Goal: Task Accomplishment & Management: Manage account settings

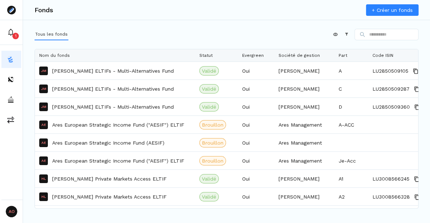
click at [71, 125] on p "Ares European Strategic Income Fund ("AESIF") ELTIF" at bounding box center [118, 124] width 132 height 7
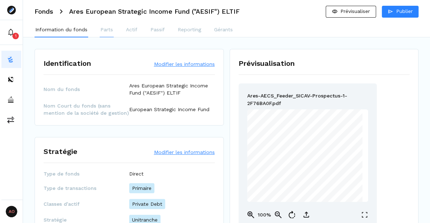
click at [101, 33] on p "Parts" at bounding box center [106, 30] width 13 height 8
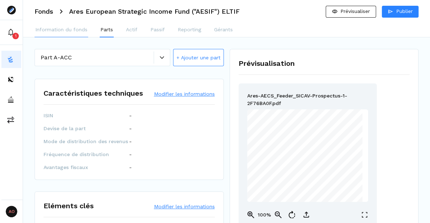
click at [59, 33] on p "Information du fonds" at bounding box center [61, 30] width 52 height 8
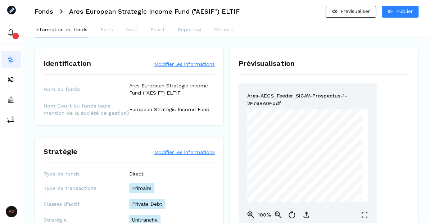
click at [12, 60] on img at bounding box center [10, 59] width 7 height 7
click at [103, 32] on p "Parts" at bounding box center [106, 30] width 13 height 8
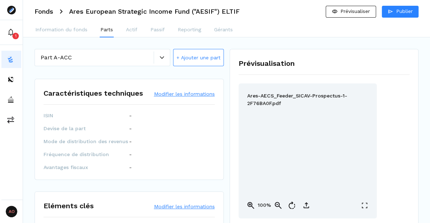
scroll to position [42, 0]
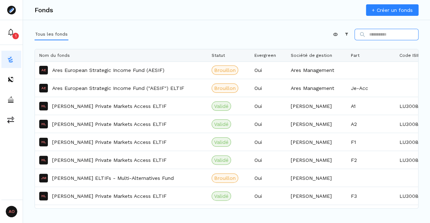
scroll to position [51, 0]
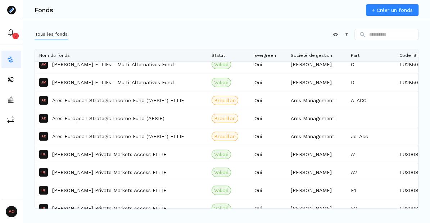
click at [79, 137] on p "Ares European Strategic Income Fund ("AESIF") ELTIF" at bounding box center [118, 136] width 132 height 7
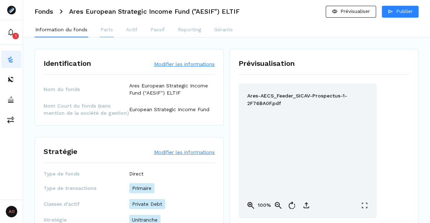
click at [100, 33] on p "Parts" at bounding box center [106, 30] width 13 height 8
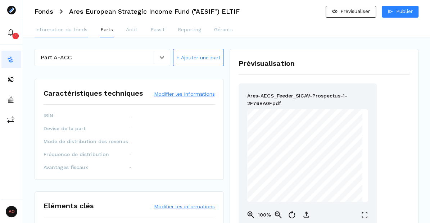
click at [72, 33] on p "Information du fonds" at bounding box center [61, 30] width 52 height 8
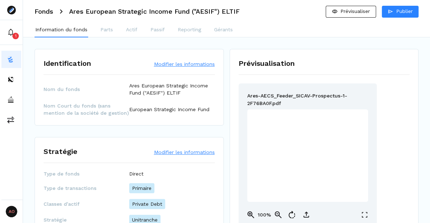
click at [10, 63] on img at bounding box center [10, 59] width 7 height 7
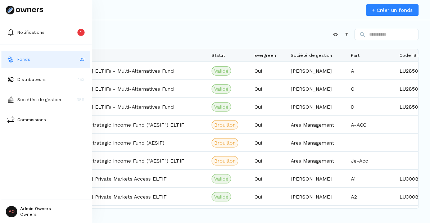
click at [142, 128] on p "Ares European Strategic Income Fund ("AESIF") ELTIF" at bounding box center [118, 124] width 132 height 7
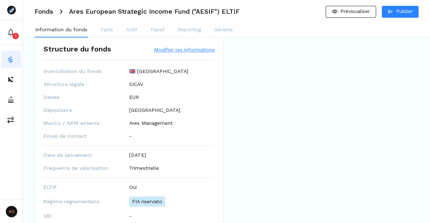
scroll to position [293, 0]
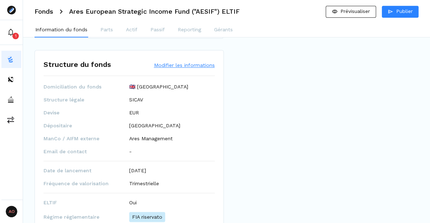
click at [163, 66] on button "Modifier les informations" at bounding box center [184, 64] width 61 height 7
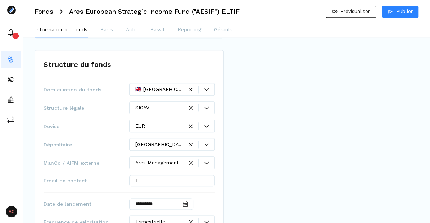
scroll to position [308, 0]
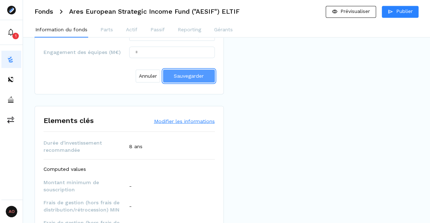
click at [179, 78] on span "Sauvegarder" at bounding box center [189, 76] width 30 height 6
click at [184, 117] on button "Modifier les informations" at bounding box center [184, 120] width 61 height 7
